Goal: Information Seeking & Learning: Learn about a topic

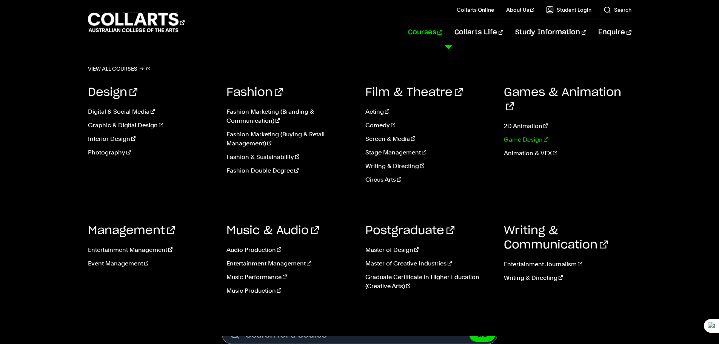
click at [531, 135] on link "Game Design" at bounding box center [568, 139] width 128 height 9
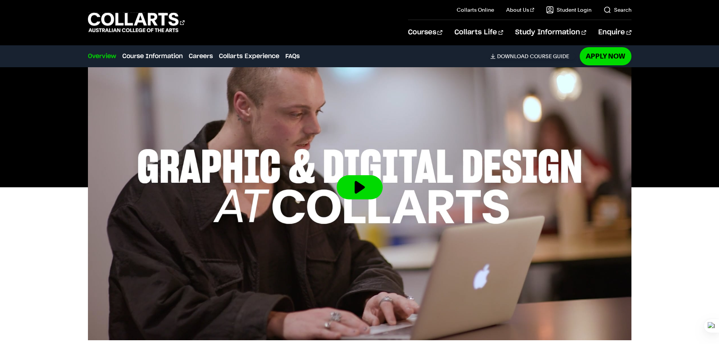
scroll to position [76, 0]
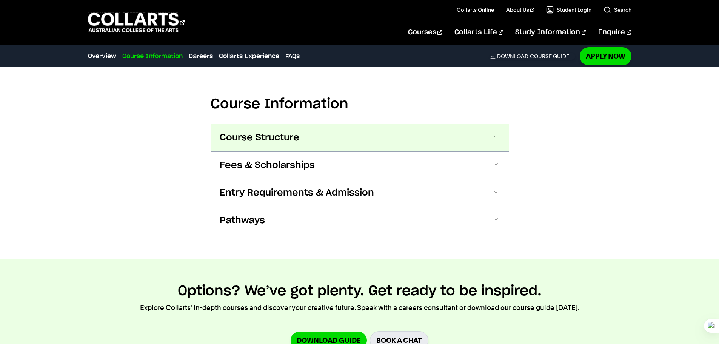
click at [356, 150] on button "Course Structure" at bounding box center [360, 137] width 298 height 27
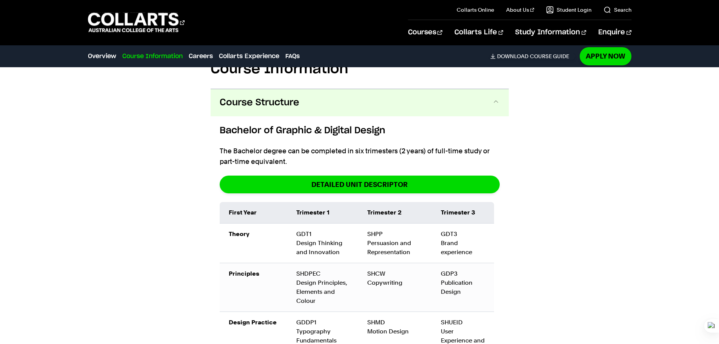
scroll to position [849, 0]
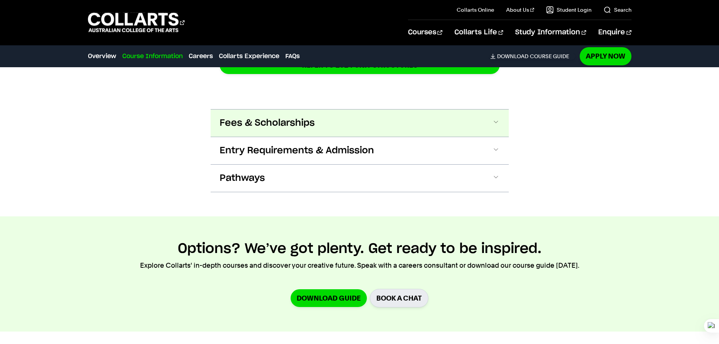
click at [370, 131] on button "Fees & Scholarships" at bounding box center [360, 123] width 298 height 27
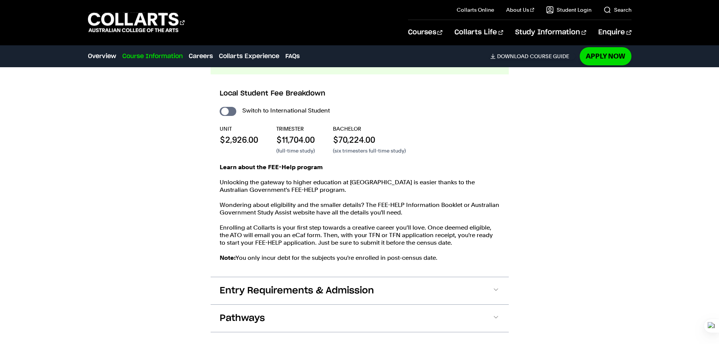
scroll to position [1495, 0]
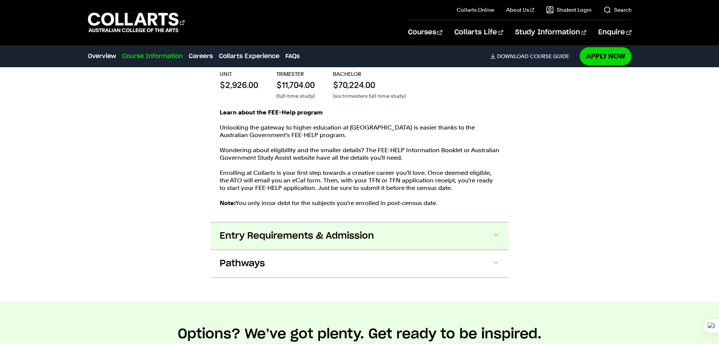
click at [281, 240] on span "Entry Requirements & Admission" at bounding box center [297, 236] width 154 height 12
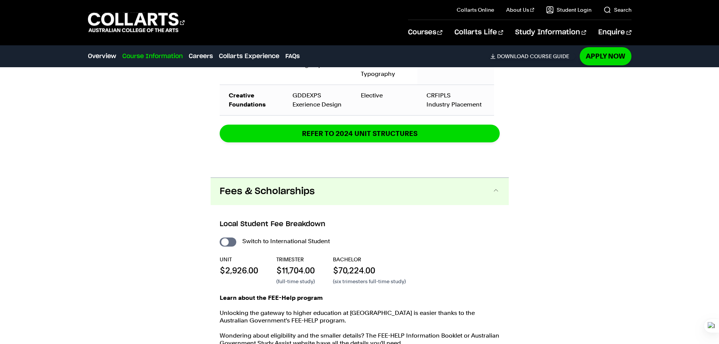
scroll to position [1159, 0]
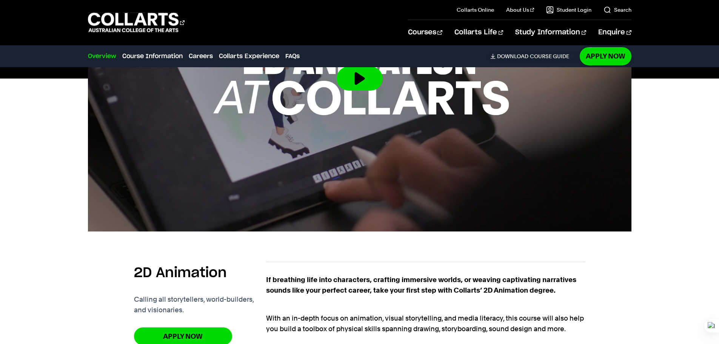
scroll to position [227, 0]
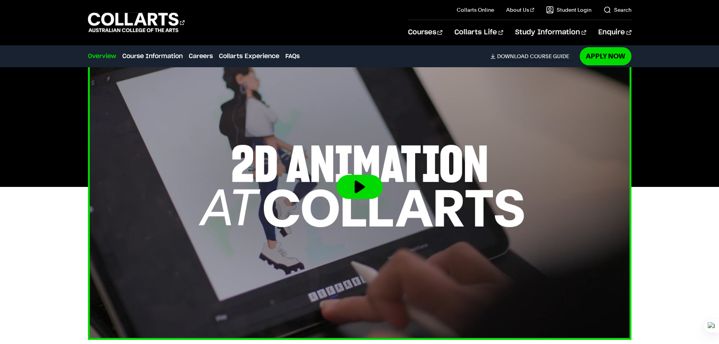
click at [403, 186] on img at bounding box center [360, 187] width 598 height 336
click at [363, 181] on button at bounding box center [360, 187] width 46 height 24
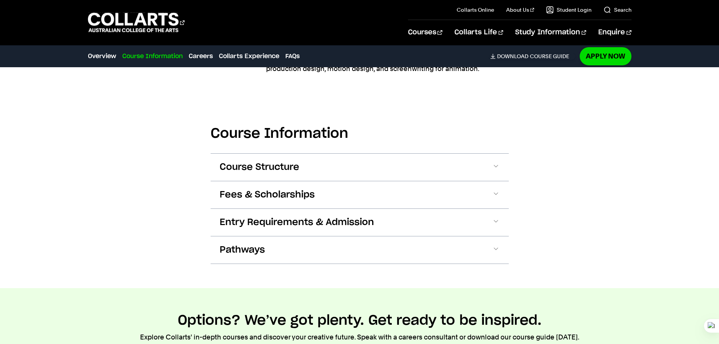
scroll to position [717, 0]
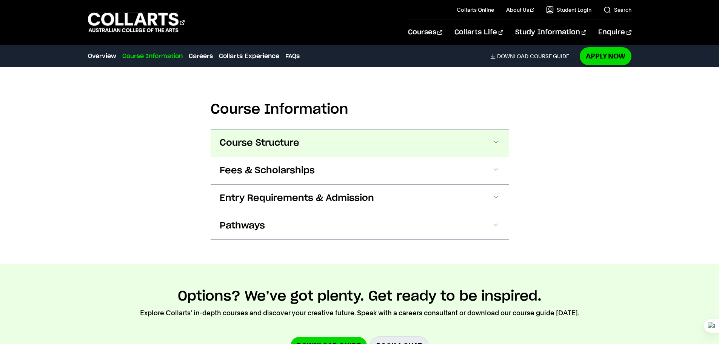
click at [295, 145] on span "Course Structure" at bounding box center [260, 143] width 80 height 12
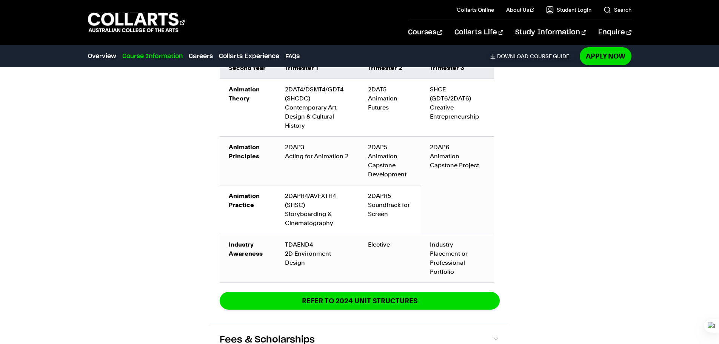
scroll to position [1270, 0]
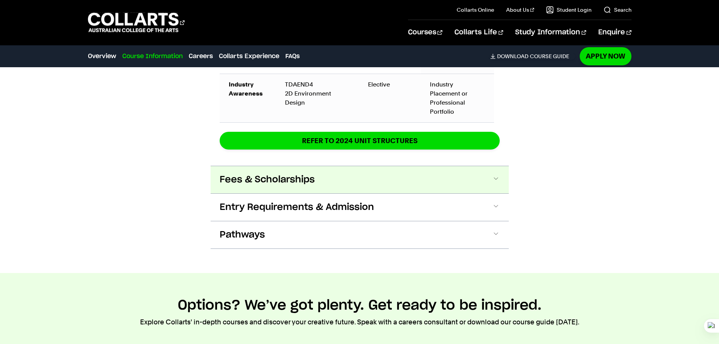
click at [291, 174] on span "Fees & Scholarships" at bounding box center [267, 180] width 95 height 12
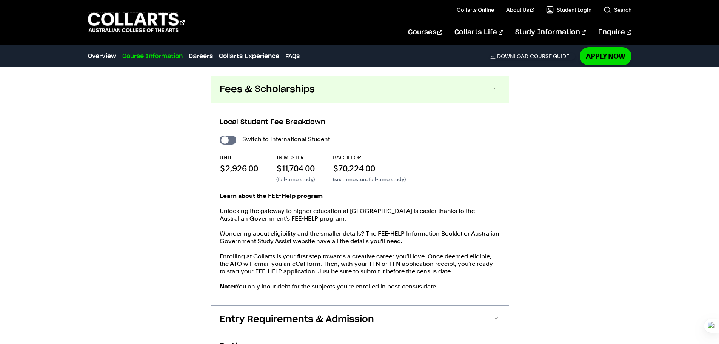
scroll to position [1359, 0]
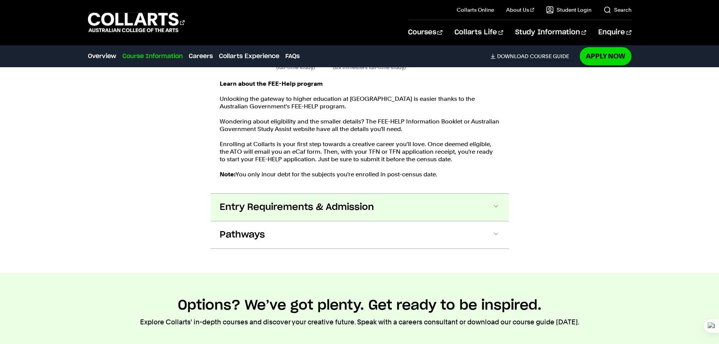
click at [334, 194] on button "Entry Requirements & Admission" at bounding box center [360, 207] width 298 height 27
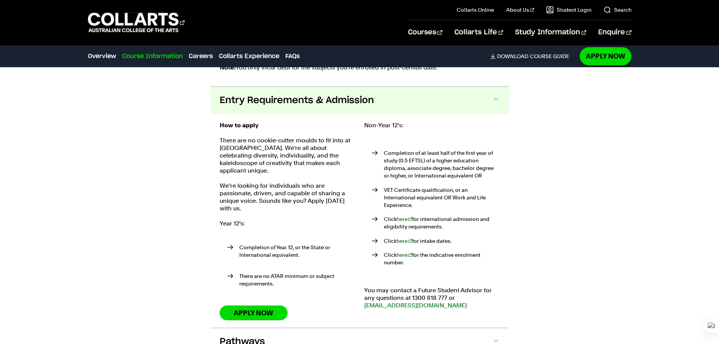
scroll to position [1589, 0]
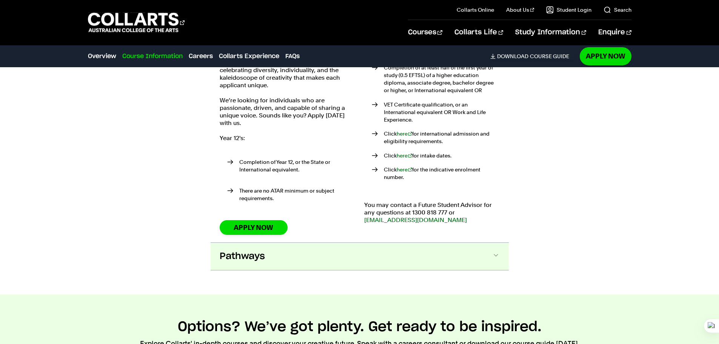
click at [272, 243] on button "Pathways" at bounding box center [360, 256] width 298 height 27
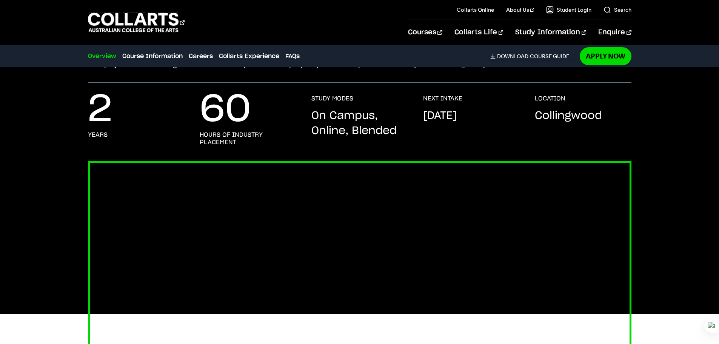
scroll to position [48, 0]
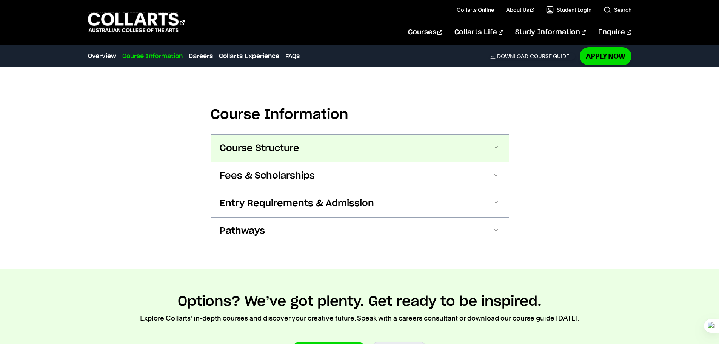
click at [308, 151] on button "Course Structure" at bounding box center [360, 148] width 298 height 27
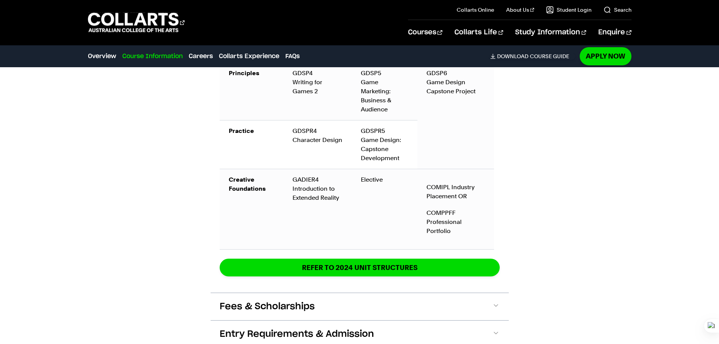
scroll to position [1426, 0]
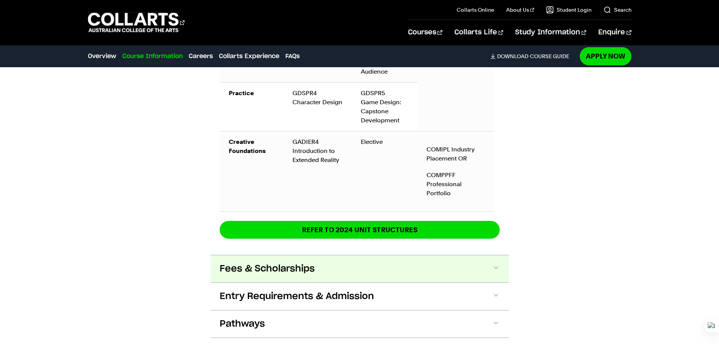
click at [315, 264] on button "Fees & Scholarships" at bounding box center [360, 268] width 298 height 27
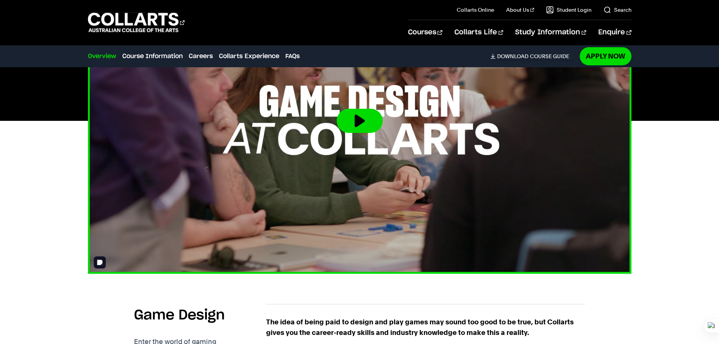
scroll to position [292, 0]
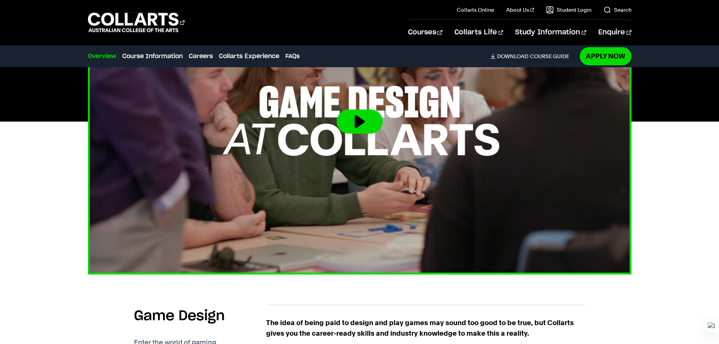
drag, startPoint x: 395, startPoint y: 152, endPoint x: 382, endPoint y: 139, distance: 18.4
click at [395, 152] on img at bounding box center [360, 122] width 598 height 336
click at [367, 123] on button at bounding box center [360, 122] width 46 height 24
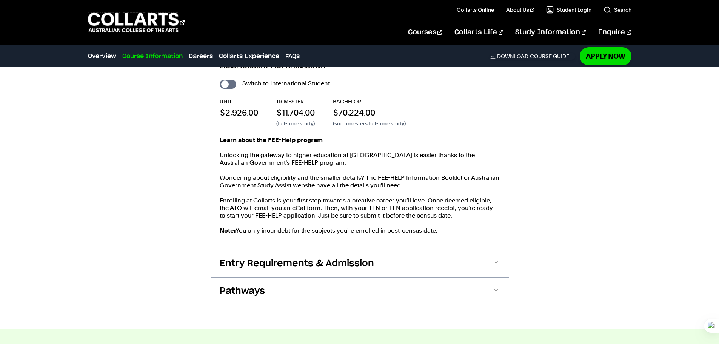
scroll to position [1586, 0]
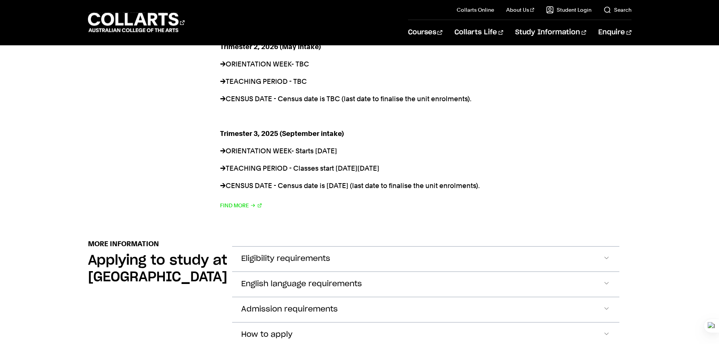
scroll to position [793, 0]
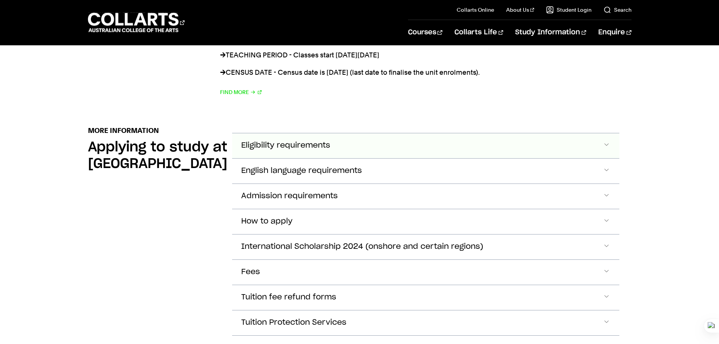
click at [290, 141] on span "Eligibility requirements" at bounding box center [285, 145] width 89 height 9
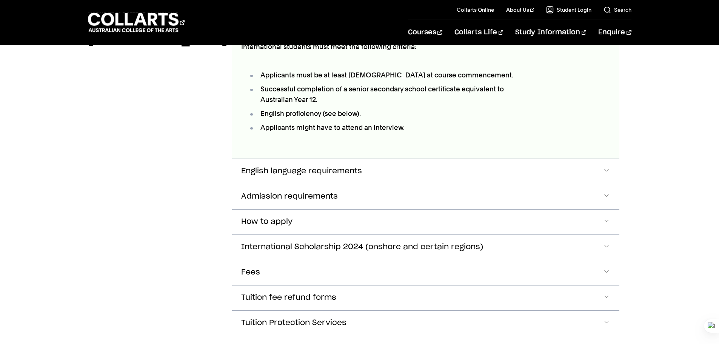
scroll to position [923, 0]
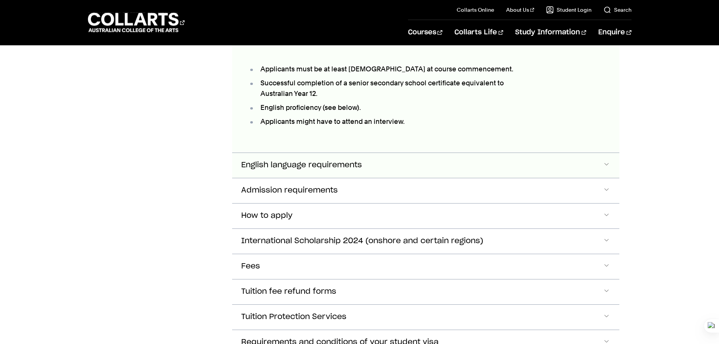
click at [309, 20] on span "English language requirements" at bounding box center [285, 15] width 89 height 9
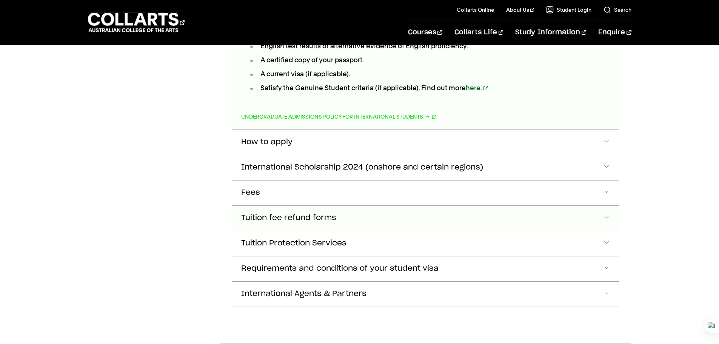
scroll to position [1350, 0]
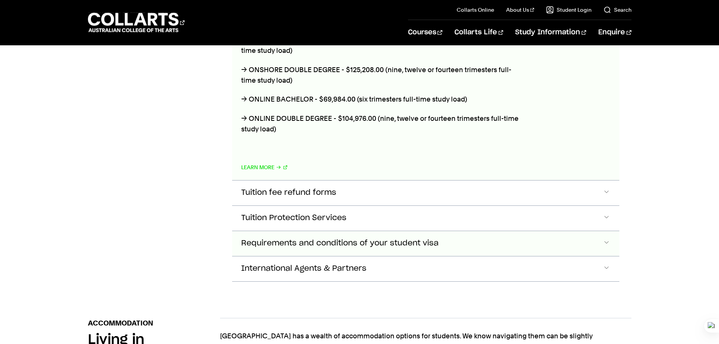
scroll to position [1715, 0]
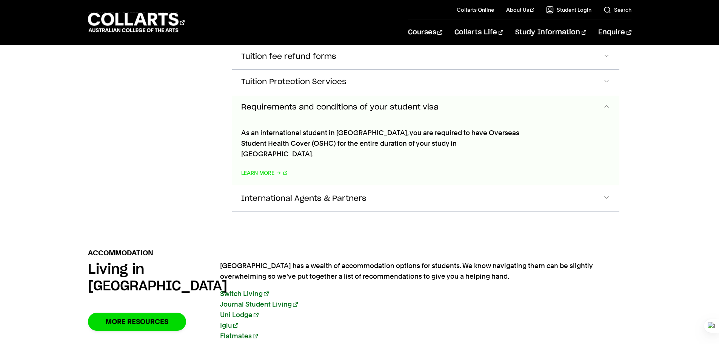
scroll to position [1805, 0]
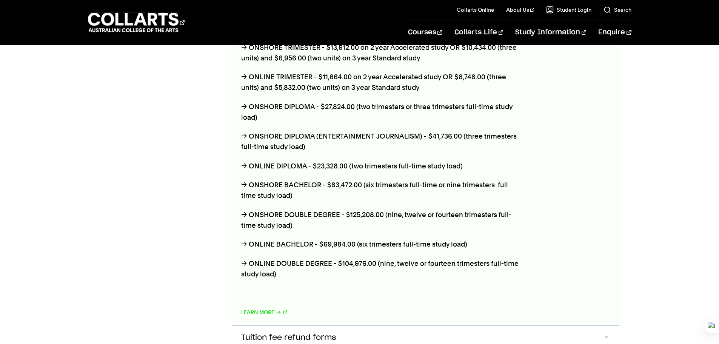
scroll to position [1548, 0]
click at [473, 14] on il "Collarts Online Study 100% online" at bounding box center [469, 10] width 49 height 20
click at [469, 10] on link "Collarts Online" at bounding box center [475, 10] width 37 height 8
click at [486, 32] on link "Study 100% online" at bounding box center [482, 31] width 63 height 11
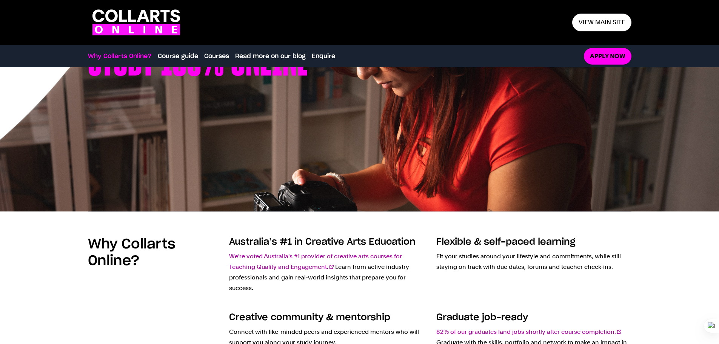
scroll to position [71, 0]
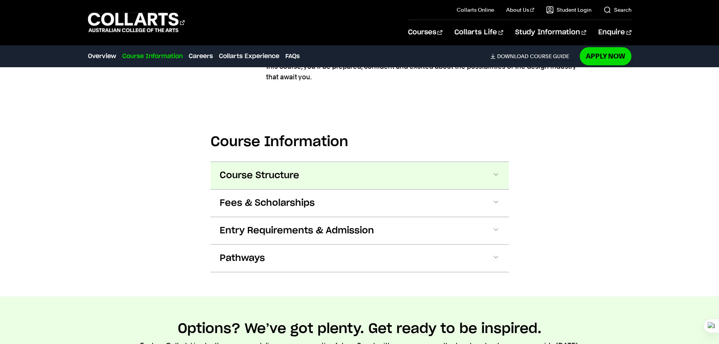
click at [308, 171] on button "Course Structure" at bounding box center [360, 175] width 298 height 27
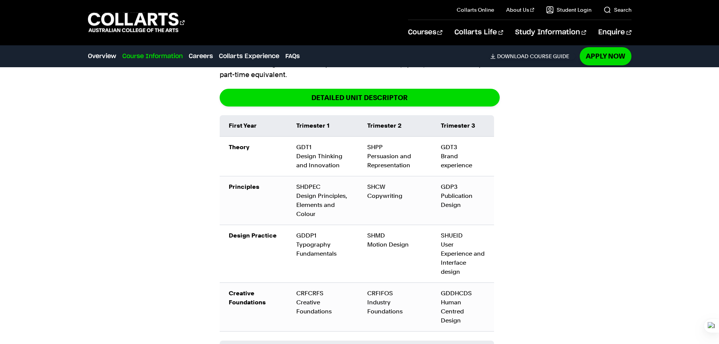
scroll to position [925, 0]
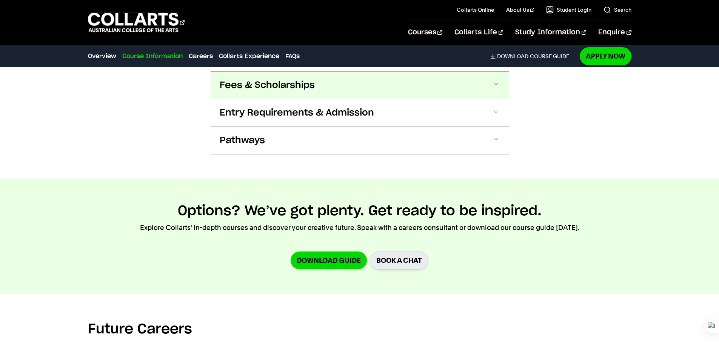
click at [296, 85] on span "Fees & Scholarships" at bounding box center [267, 85] width 95 height 12
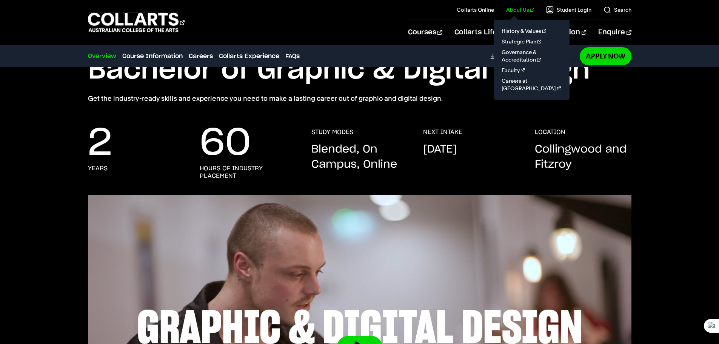
scroll to position [0, 0]
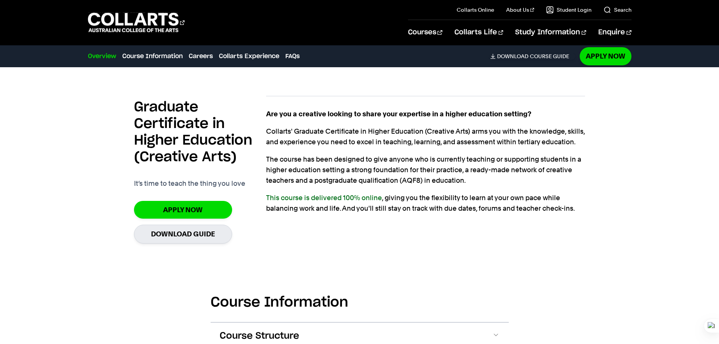
scroll to position [680, 0]
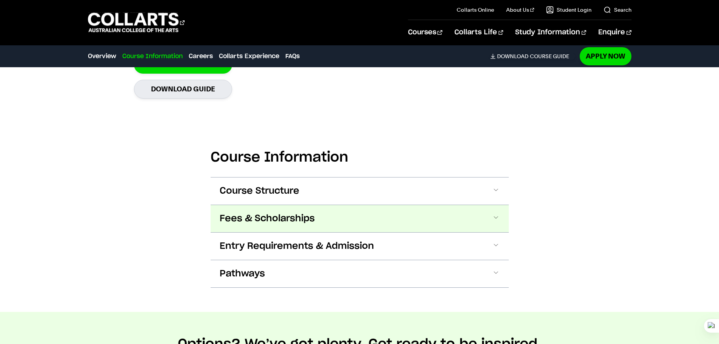
click at [304, 212] on button "Fees & Scholarships" at bounding box center [360, 218] width 298 height 27
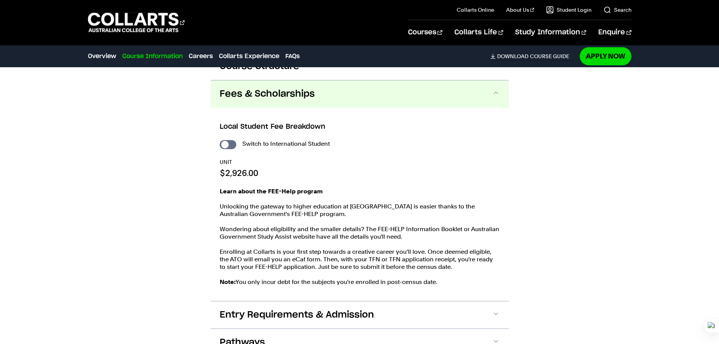
scroll to position [817, 0]
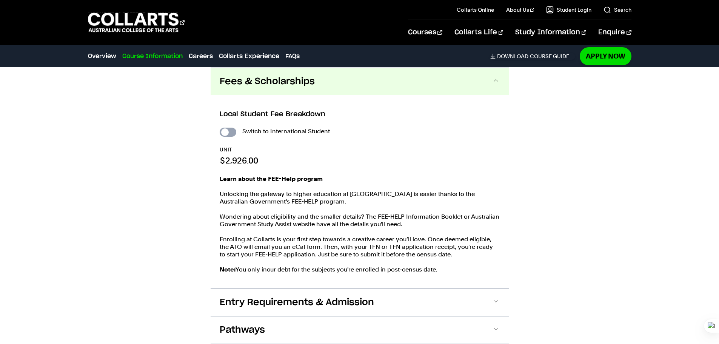
click at [224, 131] on input "International Student" at bounding box center [228, 132] width 17 height 9
checkbox input "true"
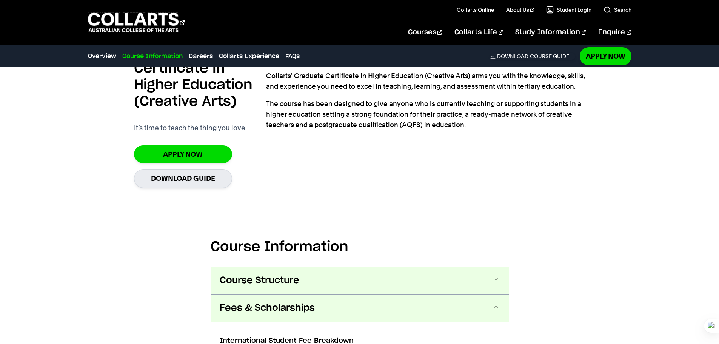
click at [0, 0] on button "Course Structure" at bounding box center [0, 0] width 0 height 0
